Goal: Information Seeking & Learning: Get advice/opinions

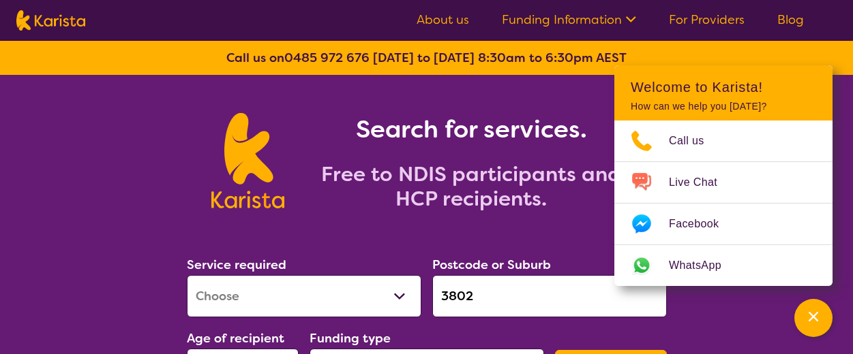
select select "[MEDICAL_DATA]"
select select "AD"
select select "NDIS"
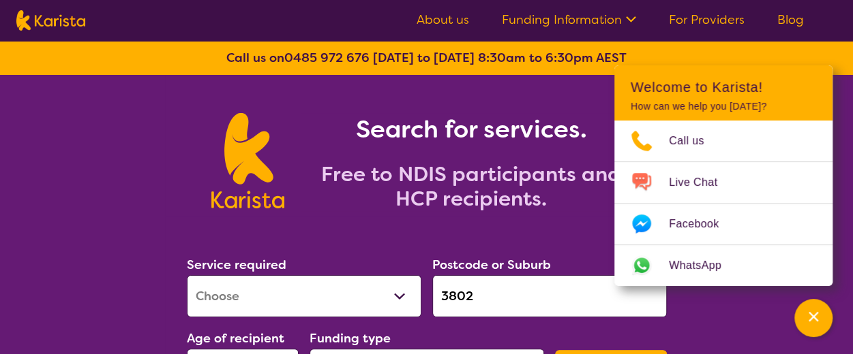
click at [320, 301] on select "Allied Health Assistant Assessment ([MEDICAL_DATA] or [MEDICAL_DATA]) Behaviour…" at bounding box center [304, 296] width 234 height 42
select select "Behaviour support"
click at [187, 275] on select "Allied Health Assistant Assessment ([MEDICAL_DATA] or [MEDICAL_DATA]) Behaviour…" at bounding box center [304, 296] width 234 height 42
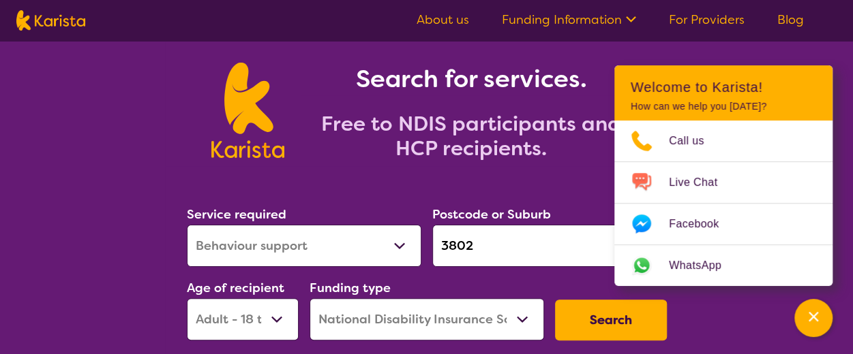
scroll to position [136, 0]
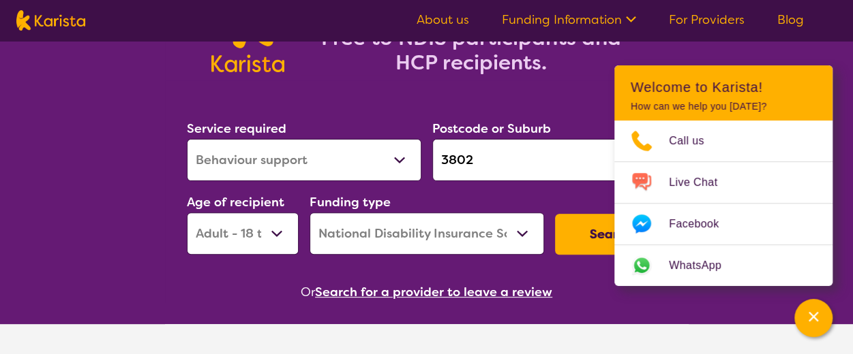
click at [575, 234] on button "Search" at bounding box center [611, 234] width 112 height 41
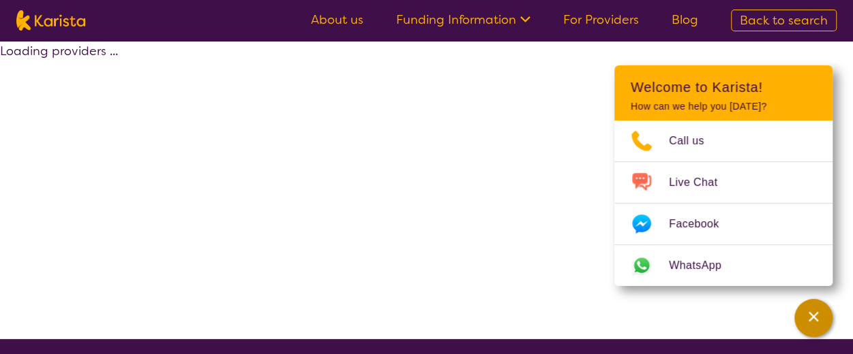
select select "by_score"
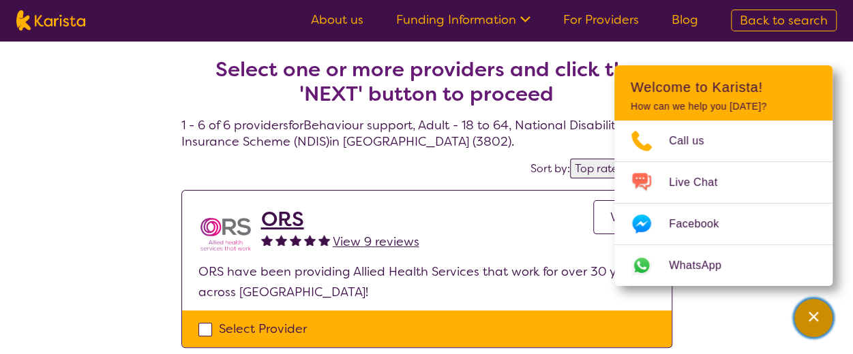
click at [817, 315] on icon "Channel Menu" at bounding box center [813, 317] width 14 height 14
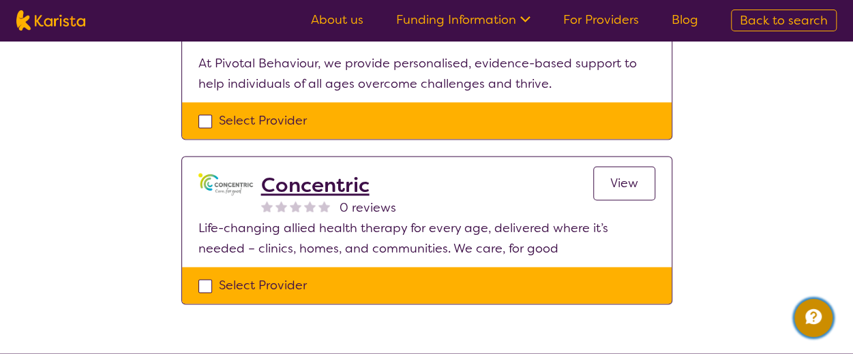
scroll to position [954, 0]
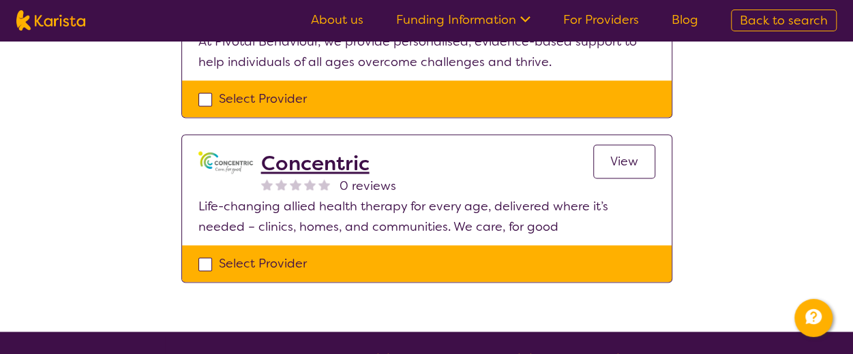
drag, startPoint x: 307, startPoint y: 157, endPoint x: 408, endPoint y: 149, distance: 101.9
click at [408, 151] on div "Concentric 0 reviews View" at bounding box center [458, 173] width 394 height 45
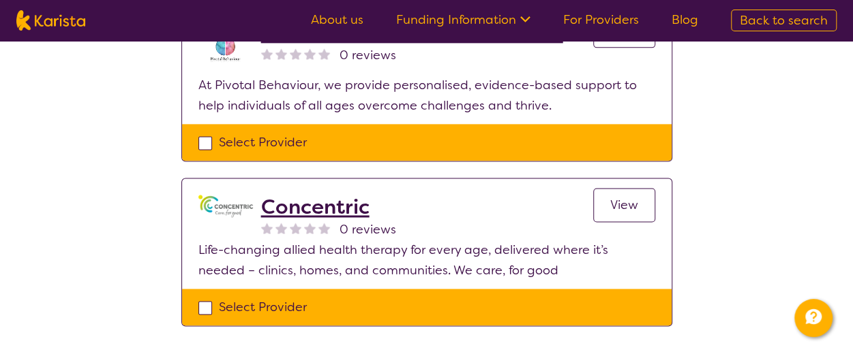
scroll to position [750, 0]
